Goal: Check status: Check status

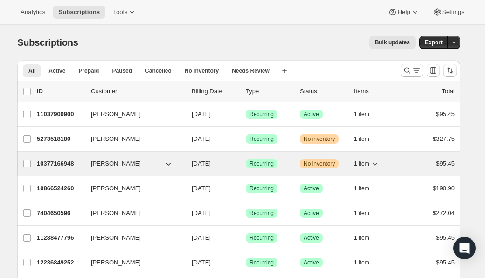
click at [111, 166] on span "[PERSON_NAME]" at bounding box center [116, 163] width 50 height 9
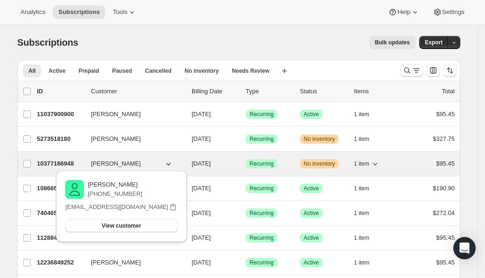
click at [63, 162] on p "10377166948" at bounding box center [60, 163] width 47 height 9
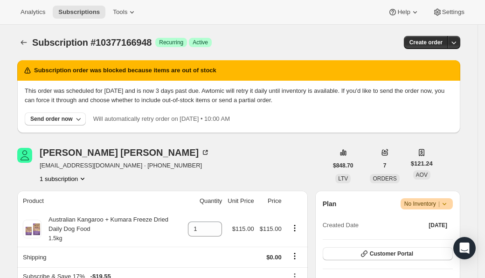
click at [212, 173] on div "[PERSON_NAME] [PERSON_NAME][EMAIL_ADDRESS][DOMAIN_NAME] · [PHONE_NUMBER] 1 subs…" at bounding box center [172, 165] width 310 height 35
click at [93, 71] on h2 "Subscription order was blocked because items are out of stock" at bounding box center [125, 70] width 182 height 9
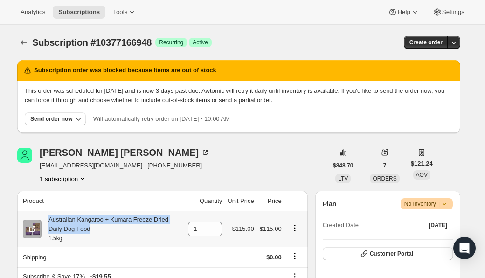
drag, startPoint x: 97, startPoint y: 228, endPoint x: 49, endPoint y: 221, distance: 48.0
click at [49, 221] on div "Australian Kangaroo + Kumara Freeze Dried Daily Dog Food 1.5kg" at bounding box center [111, 229] width 141 height 28
copy div "Australian Kangaroo + Kumara Freeze Dried Daily Dog Food"
